Goal: Information Seeking & Learning: Learn about a topic

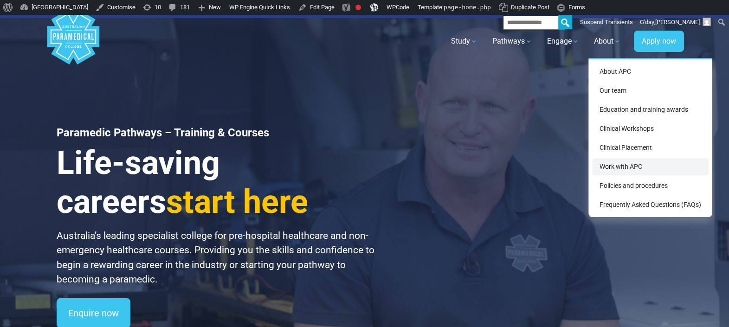
click at [618, 170] on link "Work with APC" at bounding box center [650, 166] width 117 height 17
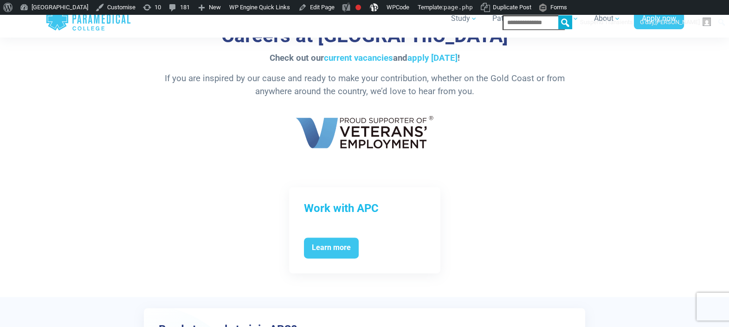
scroll to position [1682, 0]
click at [409, 214] on h3 "Work with APC" at bounding box center [365, 208] width 122 height 13
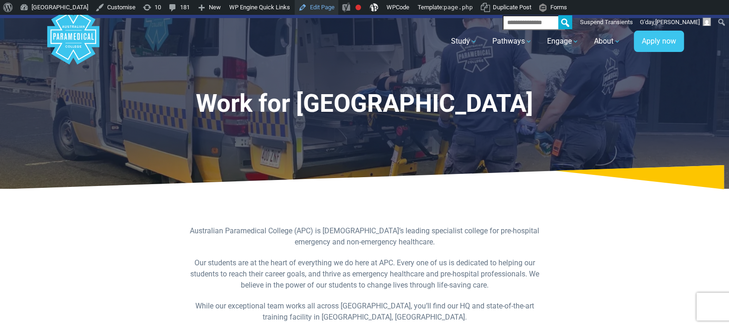
click at [338, 5] on link "Edit Page" at bounding box center [317, 7] width 44 height 15
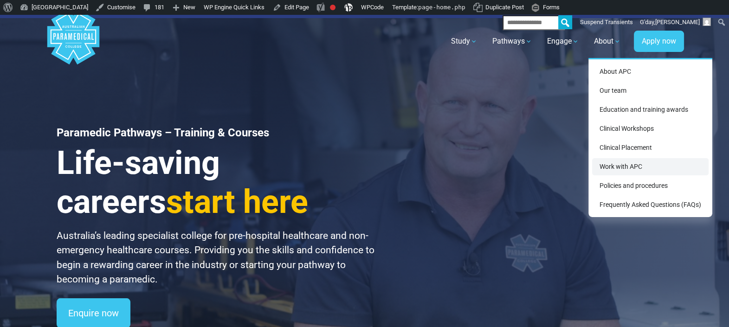
click at [618, 170] on link "Work with APC" at bounding box center [650, 166] width 117 height 17
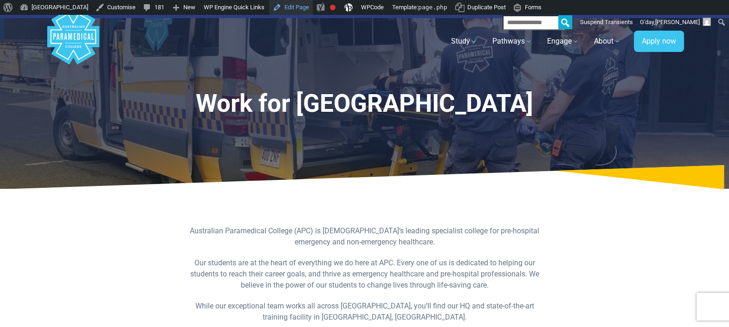
click at [313, 10] on link "Edit Page" at bounding box center [291, 7] width 44 height 15
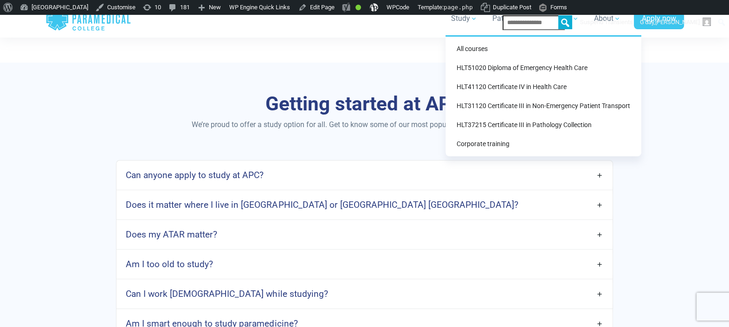
click at [484, 116] on div "All courses HLT51020 Diploma of Emergency Health Care HLT41120 Certificate IV i…" at bounding box center [544, 95] width 196 height 121
click at [485, 119] on link "HLT37215 Certificate III in Pathology Collection" at bounding box center [543, 125] width 188 height 17
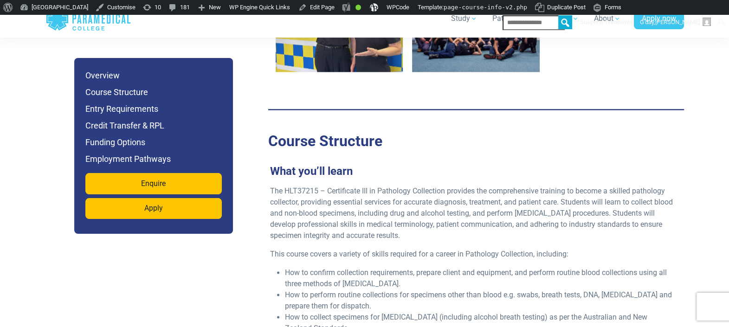
scroll to position [1440, 0]
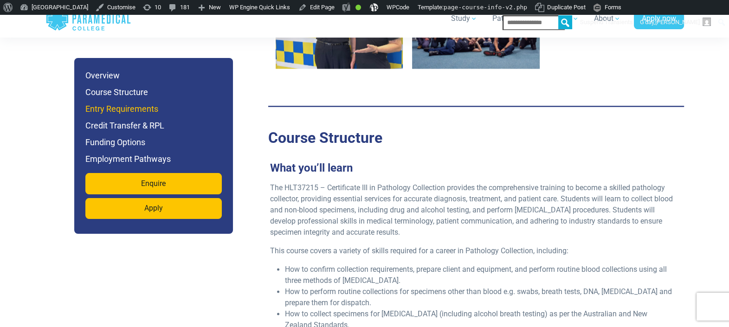
click at [159, 107] on h6 "Entry Requirements" at bounding box center [153, 109] width 136 height 13
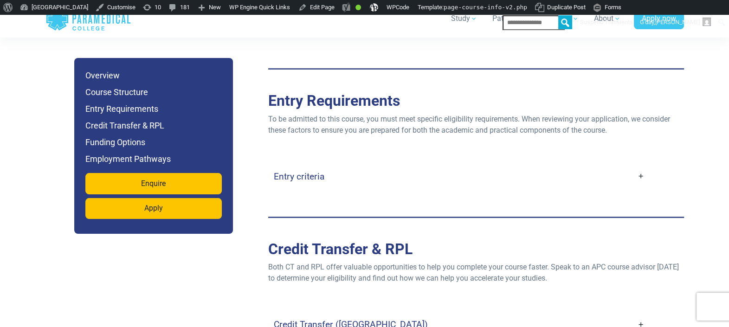
scroll to position [2282, 0]
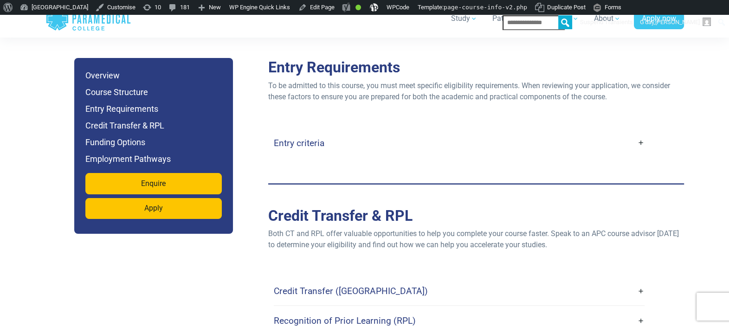
click at [305, 138] on h4 "Entry criteria" at bounding box center [299, 143] width 51 height 11
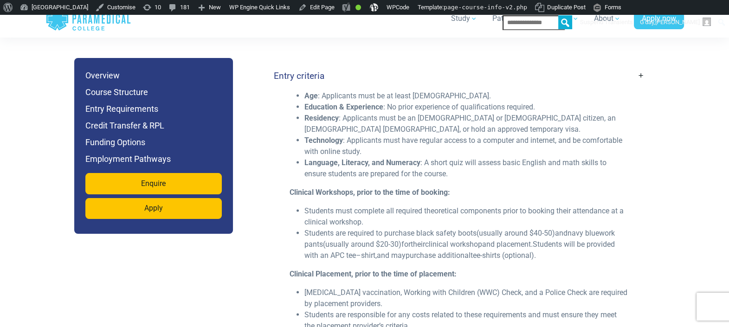
scroll to position [2352, 0]
